Goal: Find specific page/section: Find specific page/section

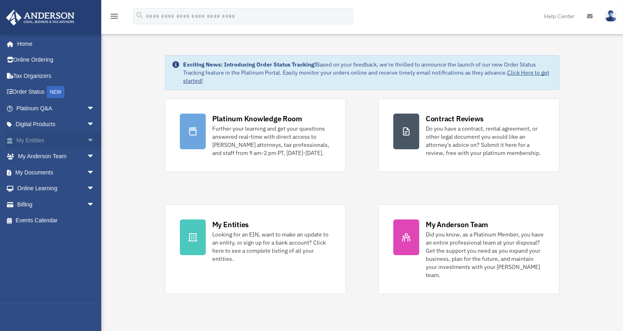
click at [41, 134] on link "My Entities arrow_drop_down" at bounding box center [56, 140] width 101 height 16
click at [87, 140] on span "arrow_drop_down" at bounding box center [95, 140] width 16 height 17
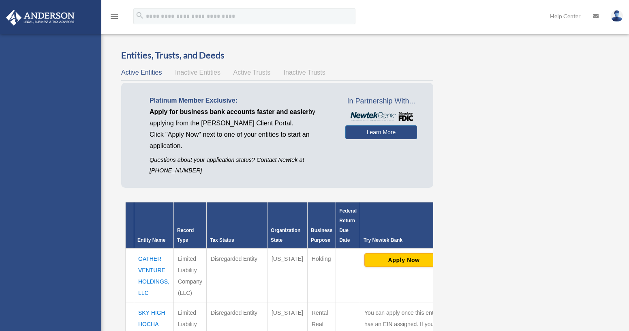
click at [54, 214] on div "jt@gatherstr.com Sign Out jt@gatherstr.com Home Online Ordering Tax Organizers …" at bounding box center [50, 199] width 101 height 331
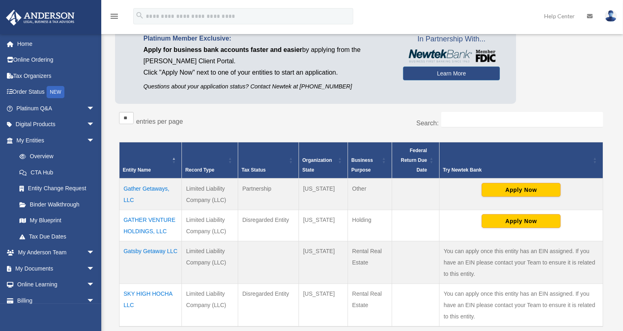
scroll to position [73, 0]
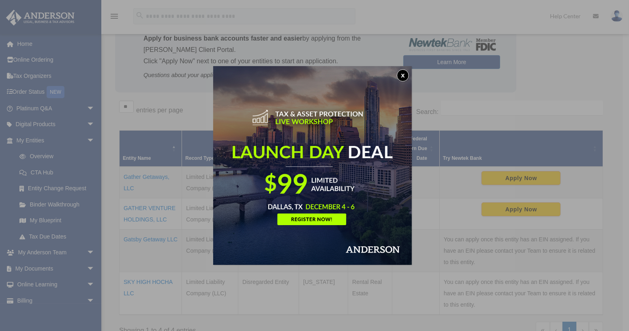
click at [402, 74] on button "x" at bounding box center [403, 75] width 12 height 12
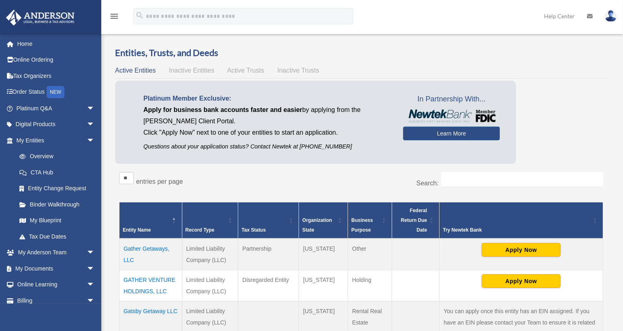
scroll to position [0, 0]
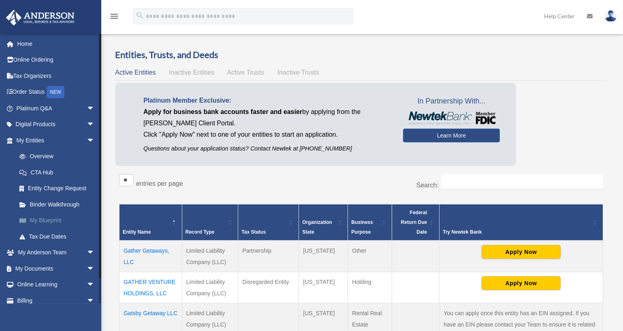
click at [49, 219] on link "My Blueprint" at bounding box center [59, 220] width 96 height 16
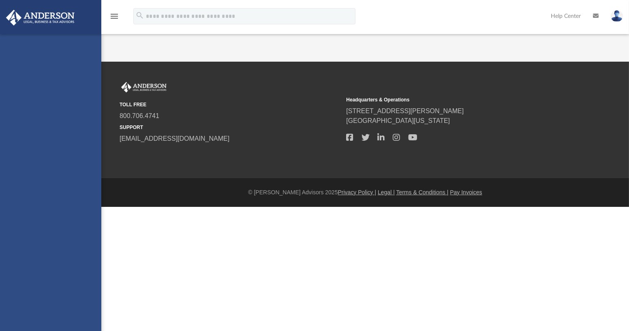
click at [41, 220] on div "[EMAIL_ADDRESS][DOMAIN_NAME] Sign Out [EMAIL_ADDRESS][DOMAIN_NAME] Home Online …" at bounding box center [50, 199] width 101 height 331
